Goal: Find specific page/section: Locate a particular part of the current website

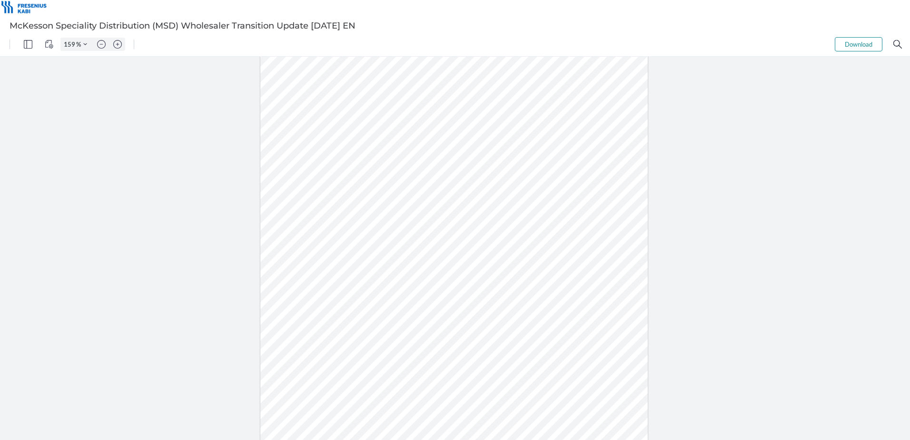
type input "209"
type input "201"
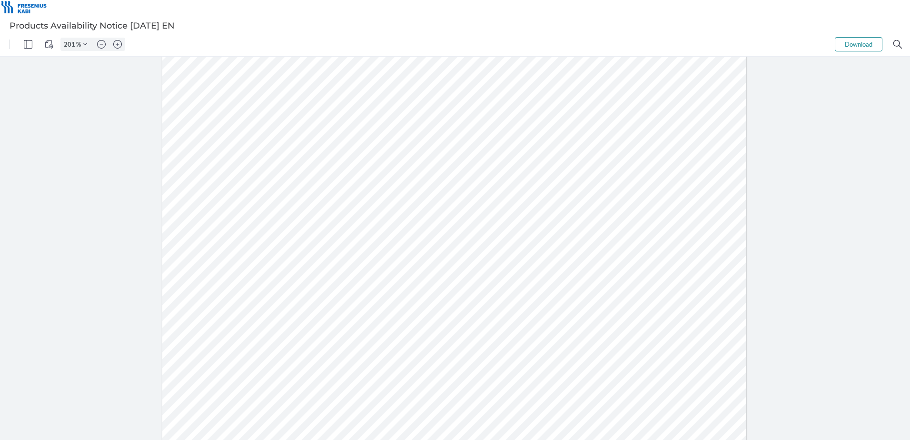
click at [625, 240] on div at bounding box center [454, 234] width 584 height 756
